Goal: Task Accomplishment & Management: Manage account settings

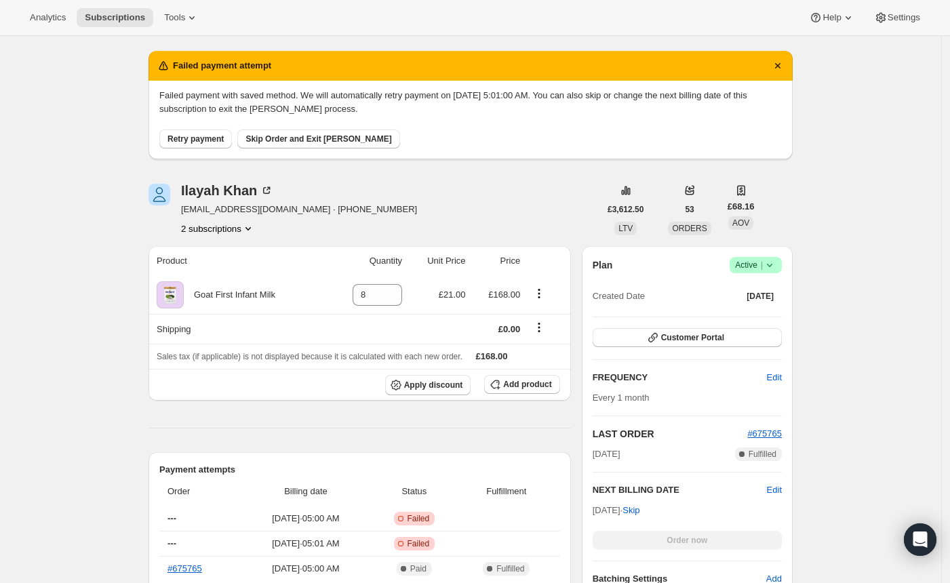
scroll to position [31, 0]
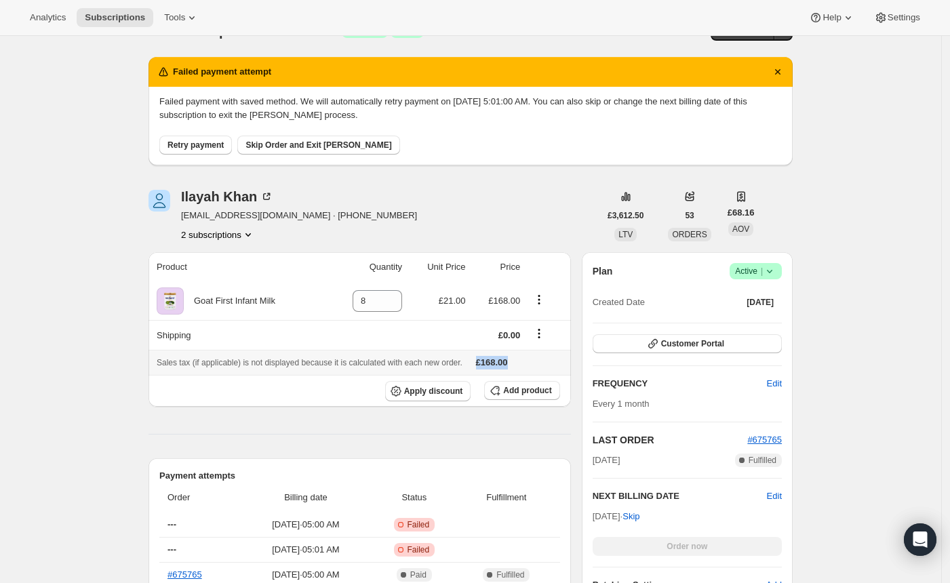
drag, startPoint x: 505, startPoint y: 363, endPoint x: 555, endPoint y: 363, distance: 50.2
click at [555, 363] on div "Sales tax (if applicable) is not displayed because it is calculated with each n…" at bounding box center [360, 363] width 406 height 14
copy span "£168.00"
click at [235, 229] on button "2 subscriptions" at bounding box center [218, 235] width 74 height 14
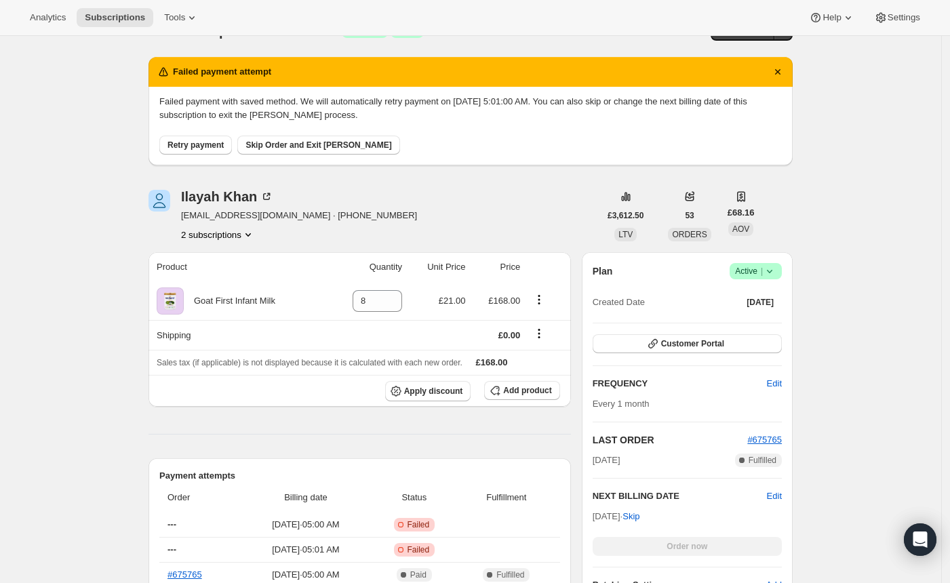
click at [215, 237] on button "2 subscriptions" at bounding box center [218, 235] width 74 height 14
click at [218, 264] on span "7123828955" at bounding box center [200, 259] width 49 height 10
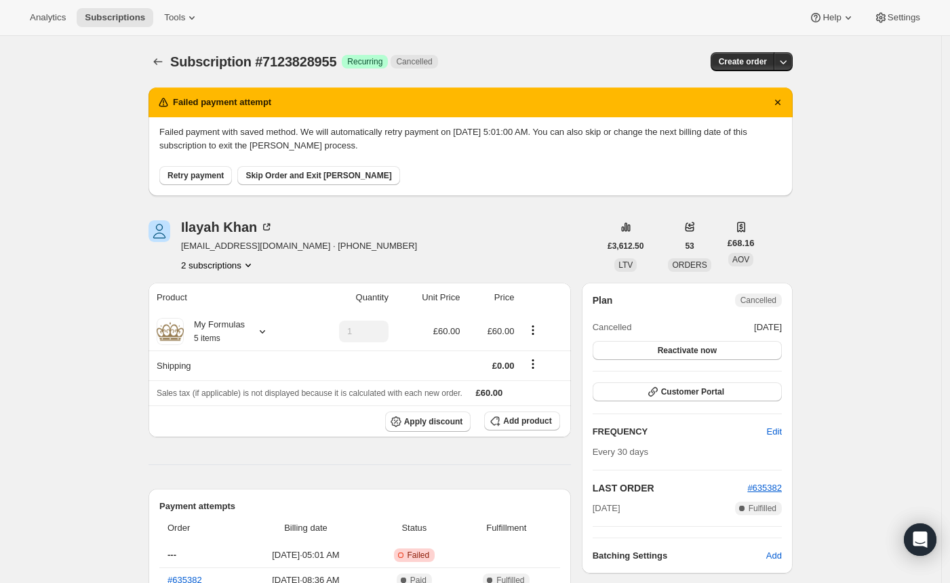
click at [203, 266] on button "2 subscriptions" at bounding box center [218, 265] width 74 height 14
click at [202, 308] on span "9096134875" at bounding box center [200, 313] width 49 height 10
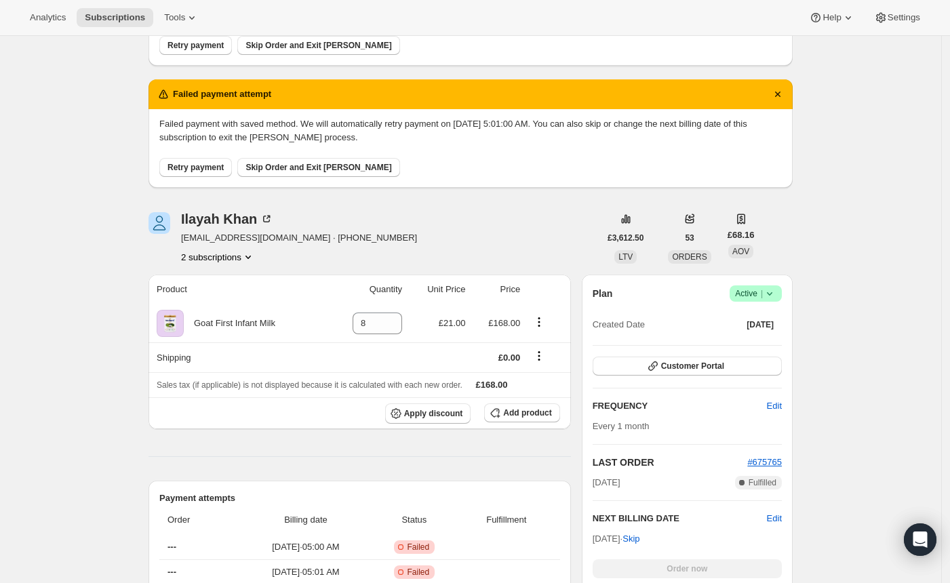
scroll to position [158, 0]
